Goal: Task Accomplishment & Management: Manage account settings

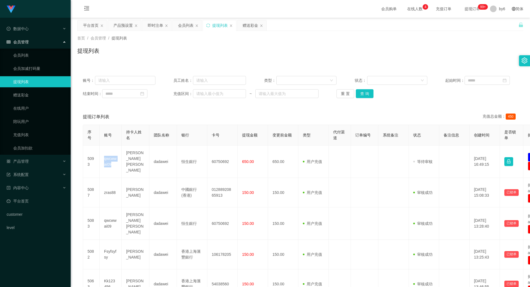
scroll to position [28, 0]
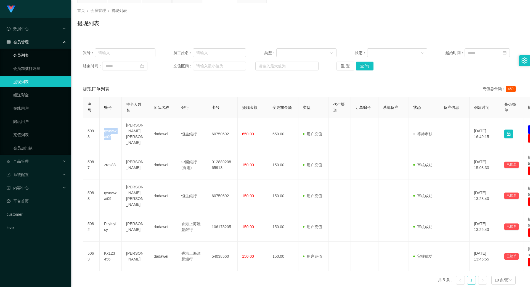
click at [23, 51] on link "会员列表" at bounding box center [39, 55] width 53 height 11
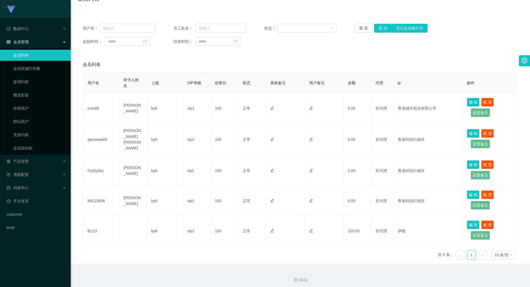
scroll to position [52, 0]
click at [27, 86] on link "提现列表" at bounding box center [39, 81] width 53 height 11
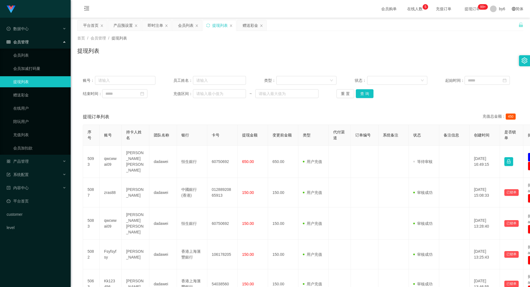
click at [27, 86] on link "提现列表" at bounding box center [39, 81] width 53 height 11
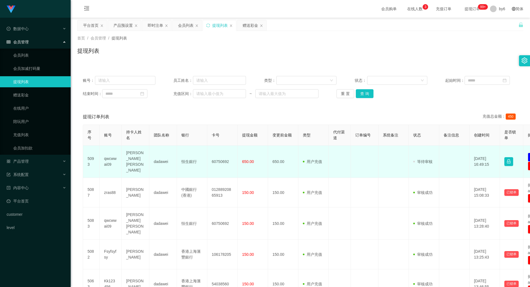
drag, startPoint x: 292, startPoint y: 163, endPoint x: 395, endPoint y: 172, distance: 103.7
click at [395, 172] on td at bounding box center [394, 162] width 30 height 32
click at [510, 158] on button "button" at bounding box center [509, 161] width 9 height 9
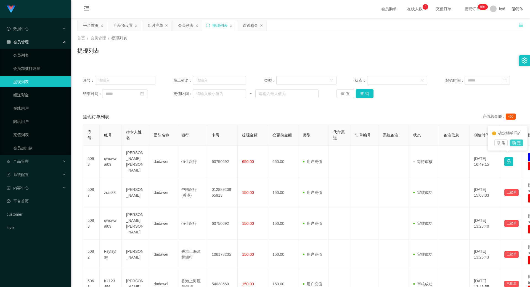
click at [515, 146] on button "确 定" at bounding box center [516, 142] width 13 height 7
click at [497, 22] on span "退出登录" at bounding box center [499, 24] width 15 height 4
